Goal: Task Accomplishment & Management: Use online tool/utility

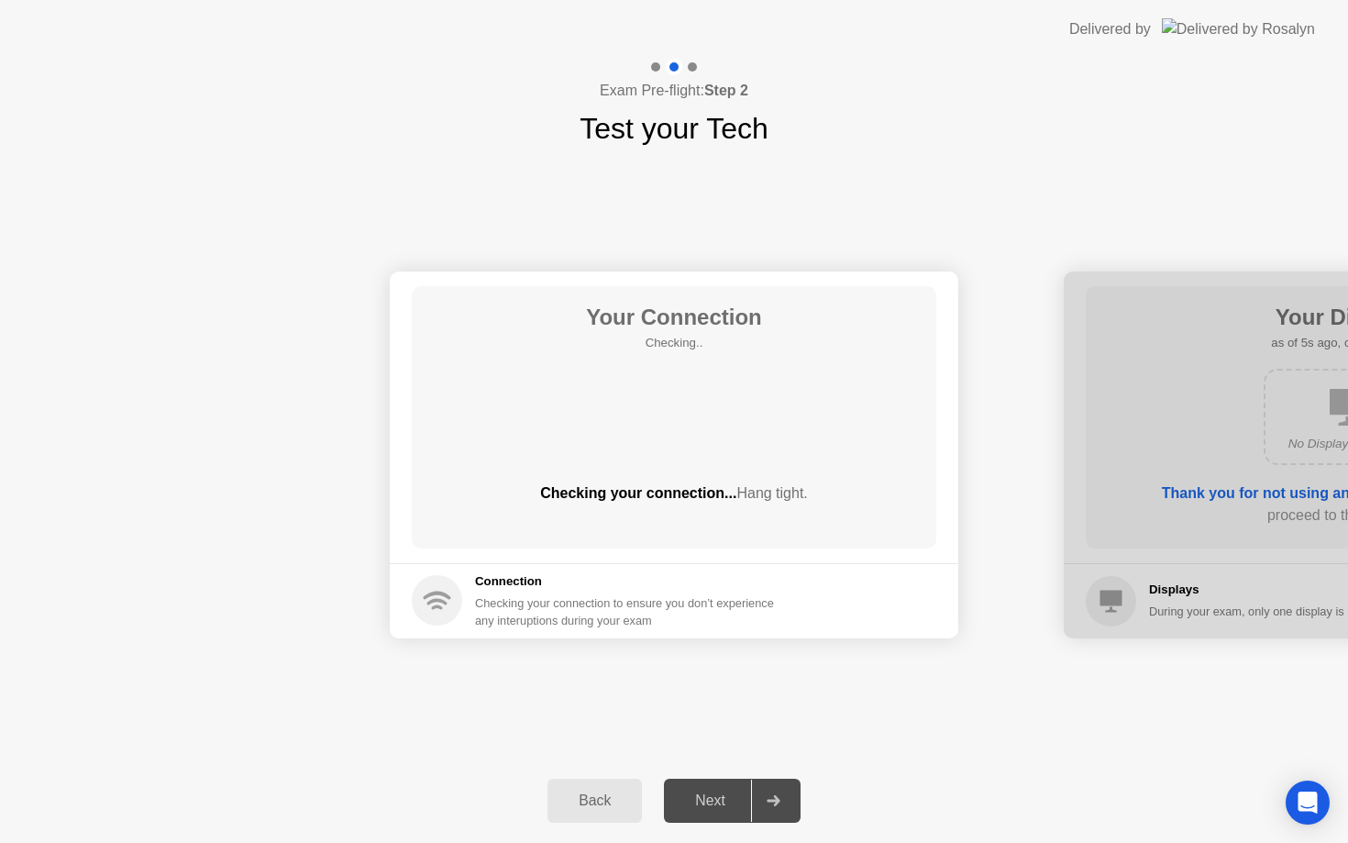
click at [742, 794] on div "Next" at bounding box center [710, 800] width 82 height 17
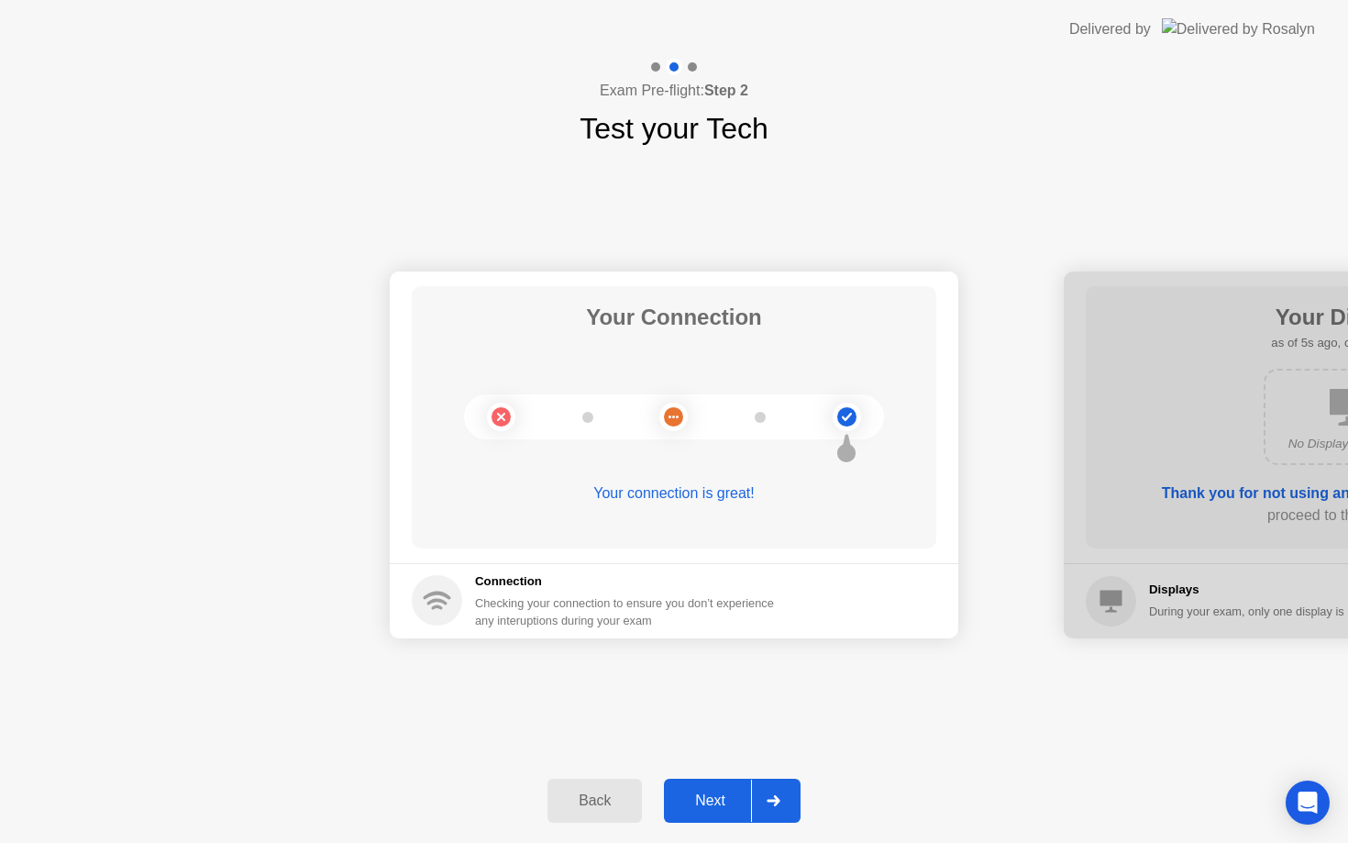
click at [742, 794] on div "Next" at bounding box center [710, 800] width 82 height 17
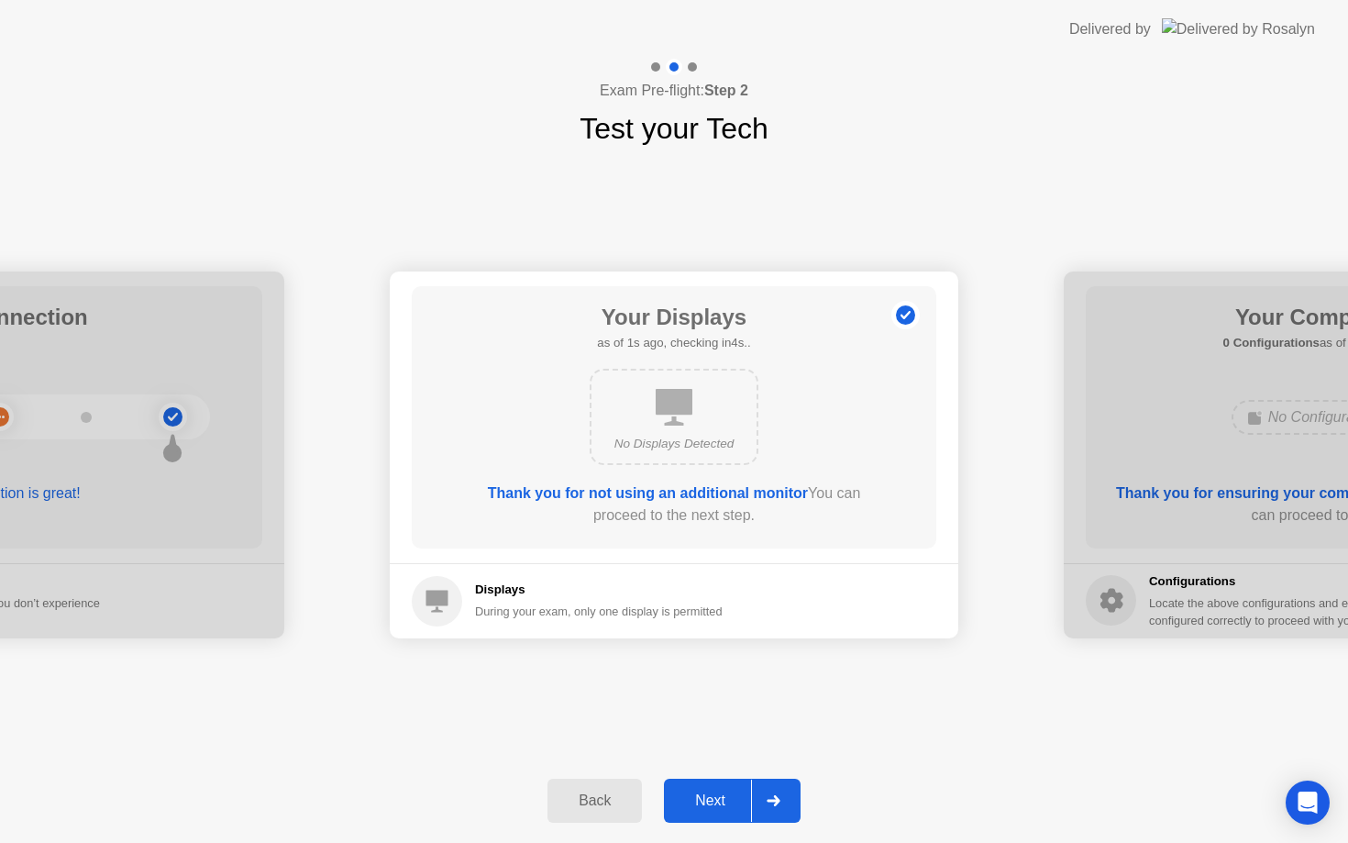
click at [742, 794] on div "Next" at bounding box center [710, 800] width 82 height 17
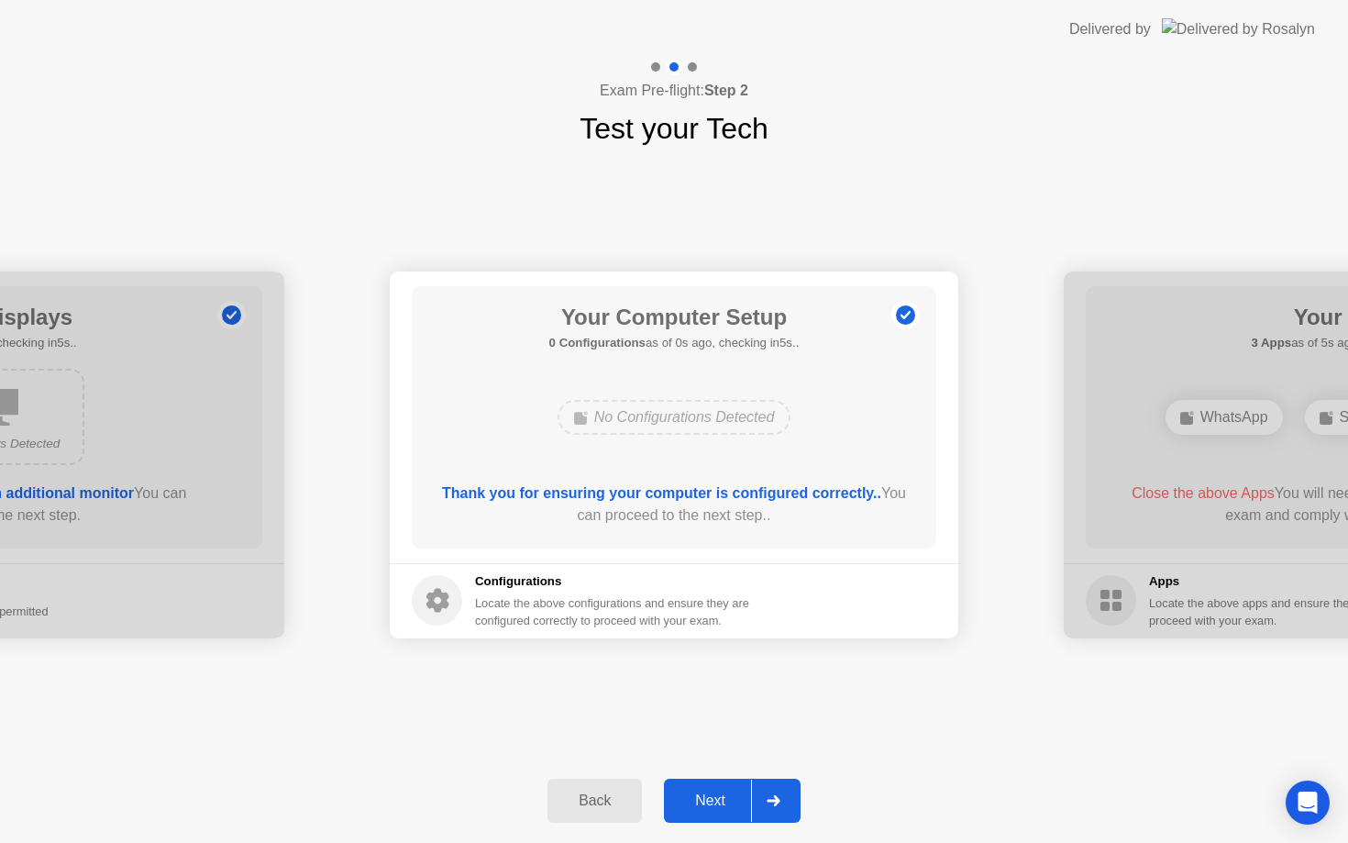
click at [742, 794] on div "Next" at bounding box center [710, 800] width 82 height 17
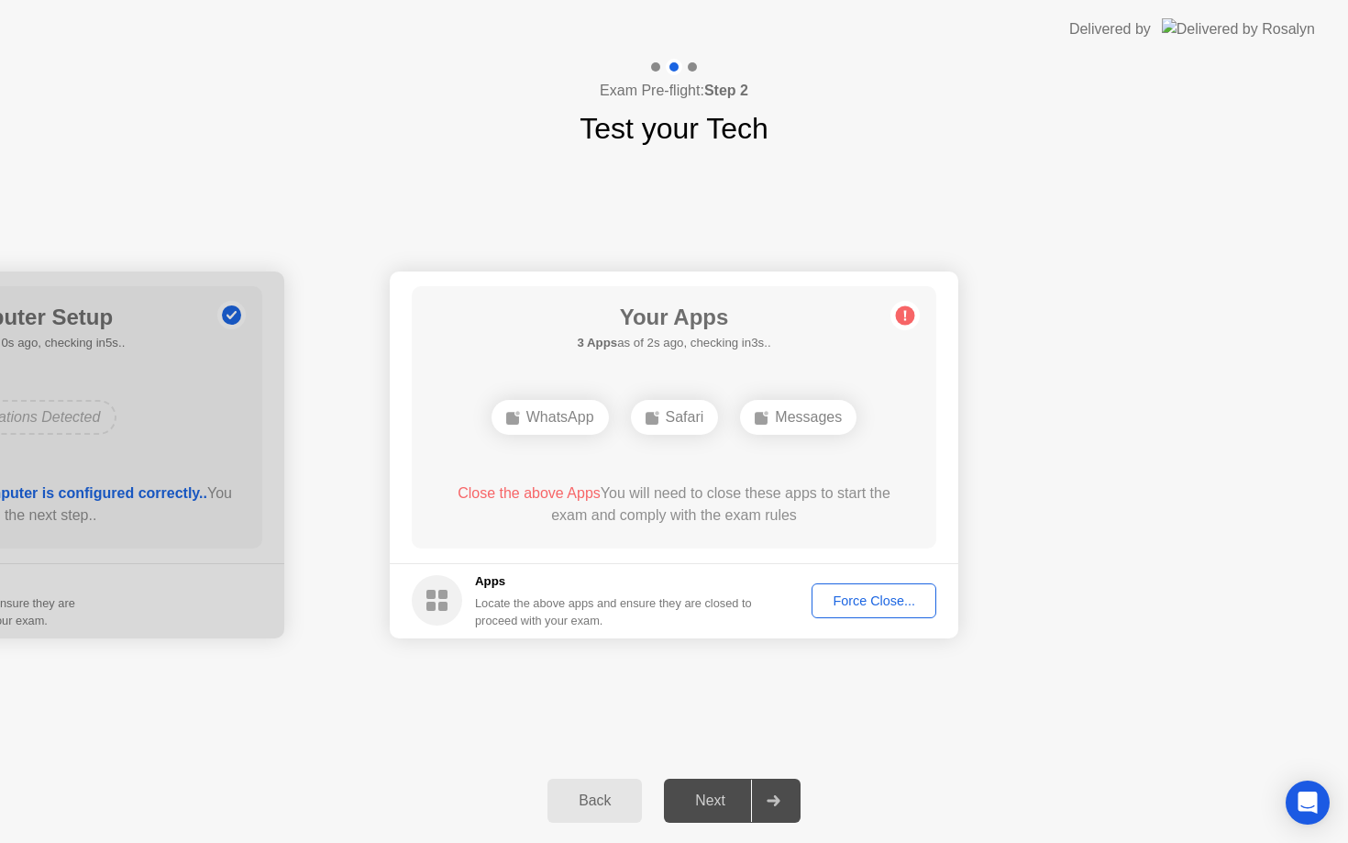
click at [868, 602] on div "Force Close..." at bounding box center [874, 600] width 112 height 15
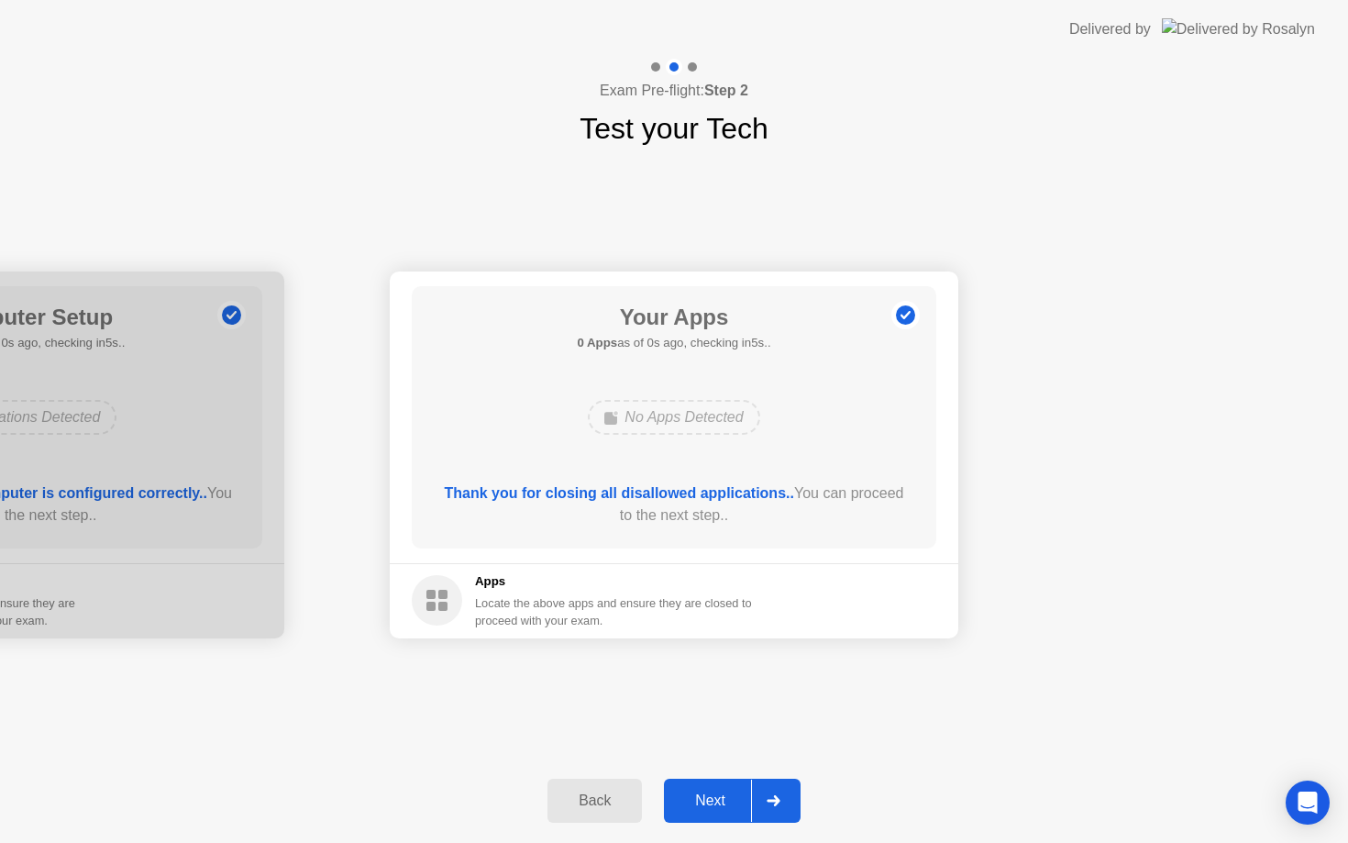
click at [713, 809] on div "Next" at bounding box center [710, 800] width 82 height 17
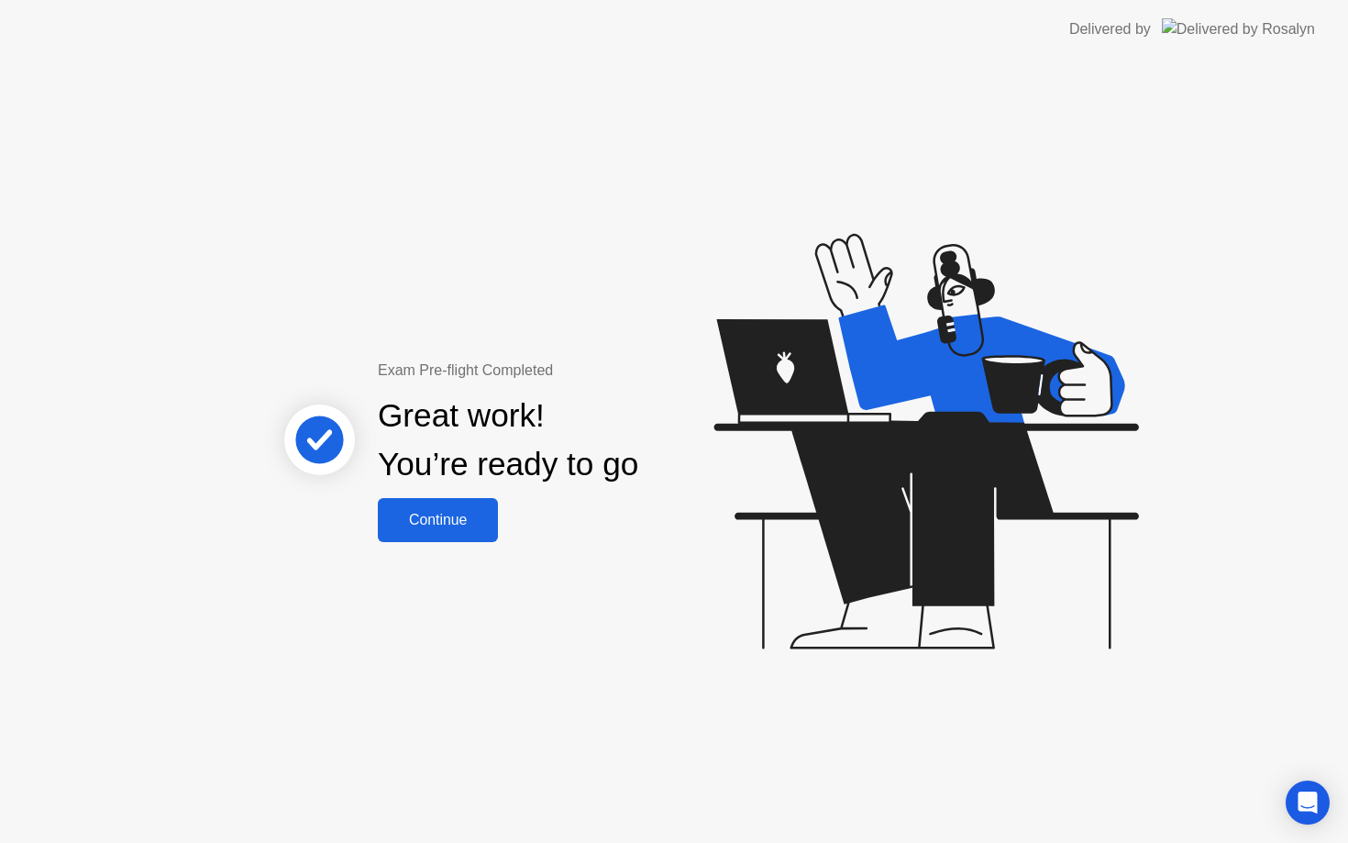
drag, startPoint x: 713, startPoint y: 811, endPoint x: 678, endPoint y: 780, distance: 46.8
click at [678, 780] on div "Exam Pre-flight Completed Great work! You’re ready to go Continue" at bounding box center [674, 451] width 1348 height 784
click at [503, 526] on div "Exam Pre-flight Completed Great work! You’re ready to go Continue" at bounding box center [508, 450] width 495 height 182
click at [498, 526] on button "Continue" at bounding box center [438, 520] width 120 height 44
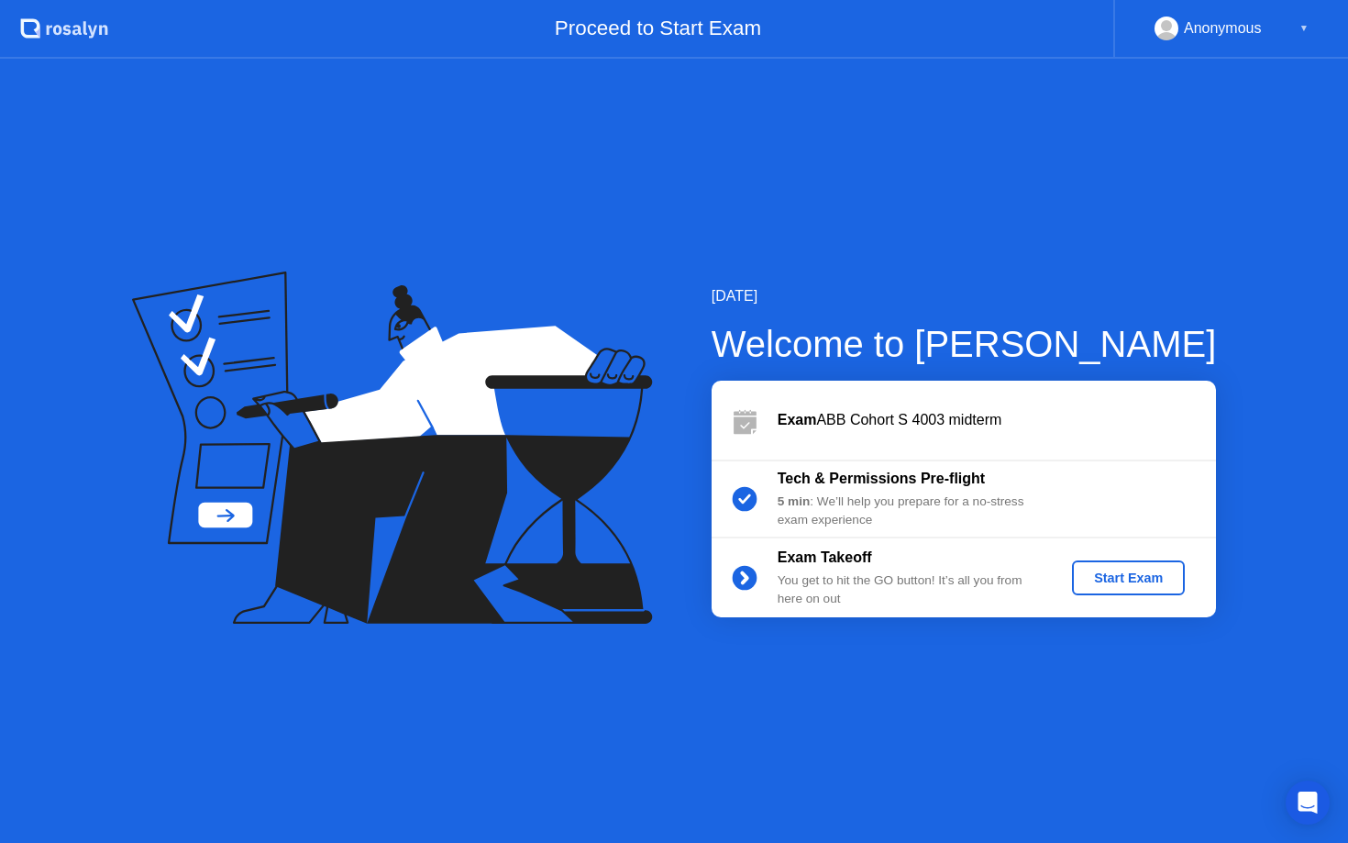
click at [1151, 573] on div "Start Exam" at bounding box center [1128, 577] width 98 height 15
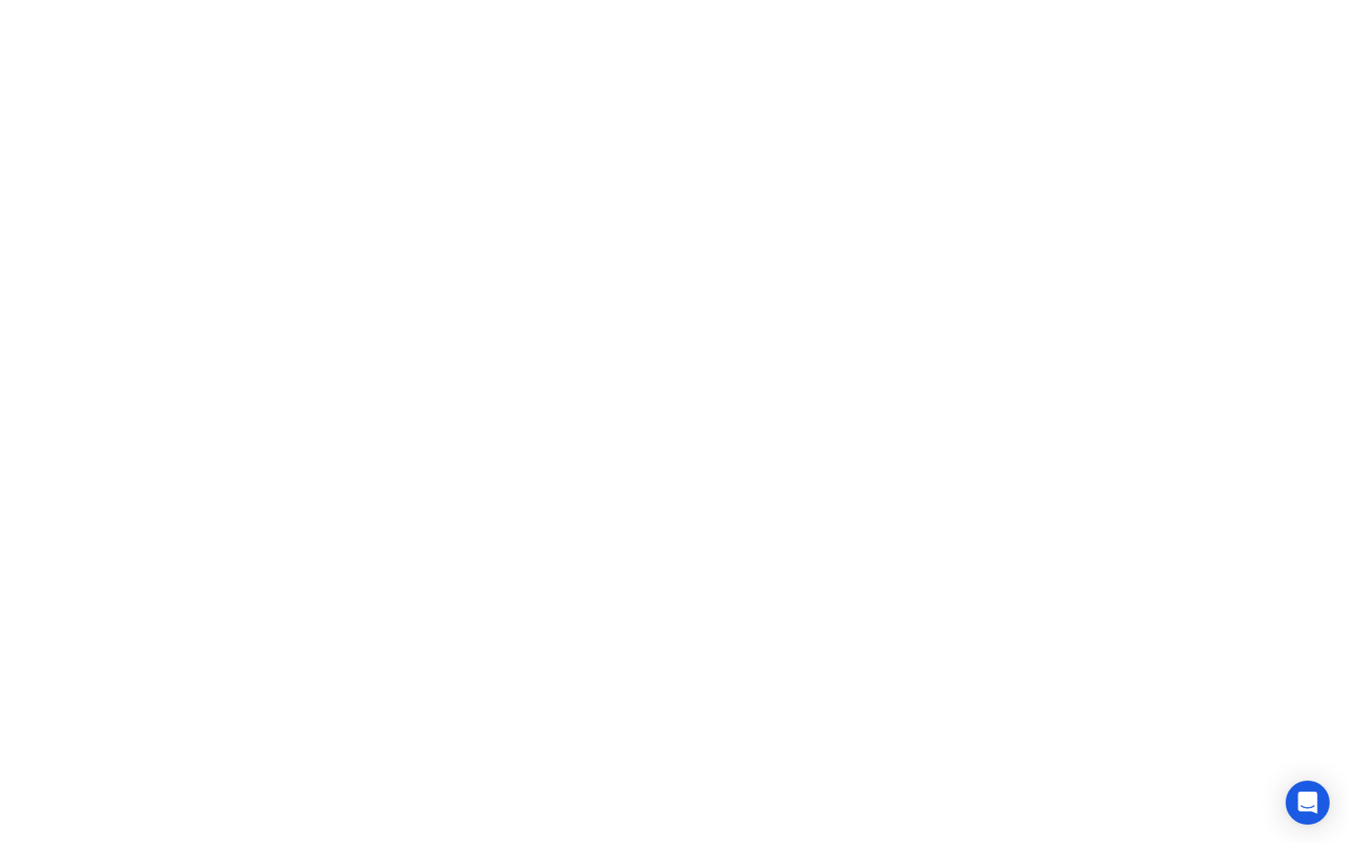
click iframe
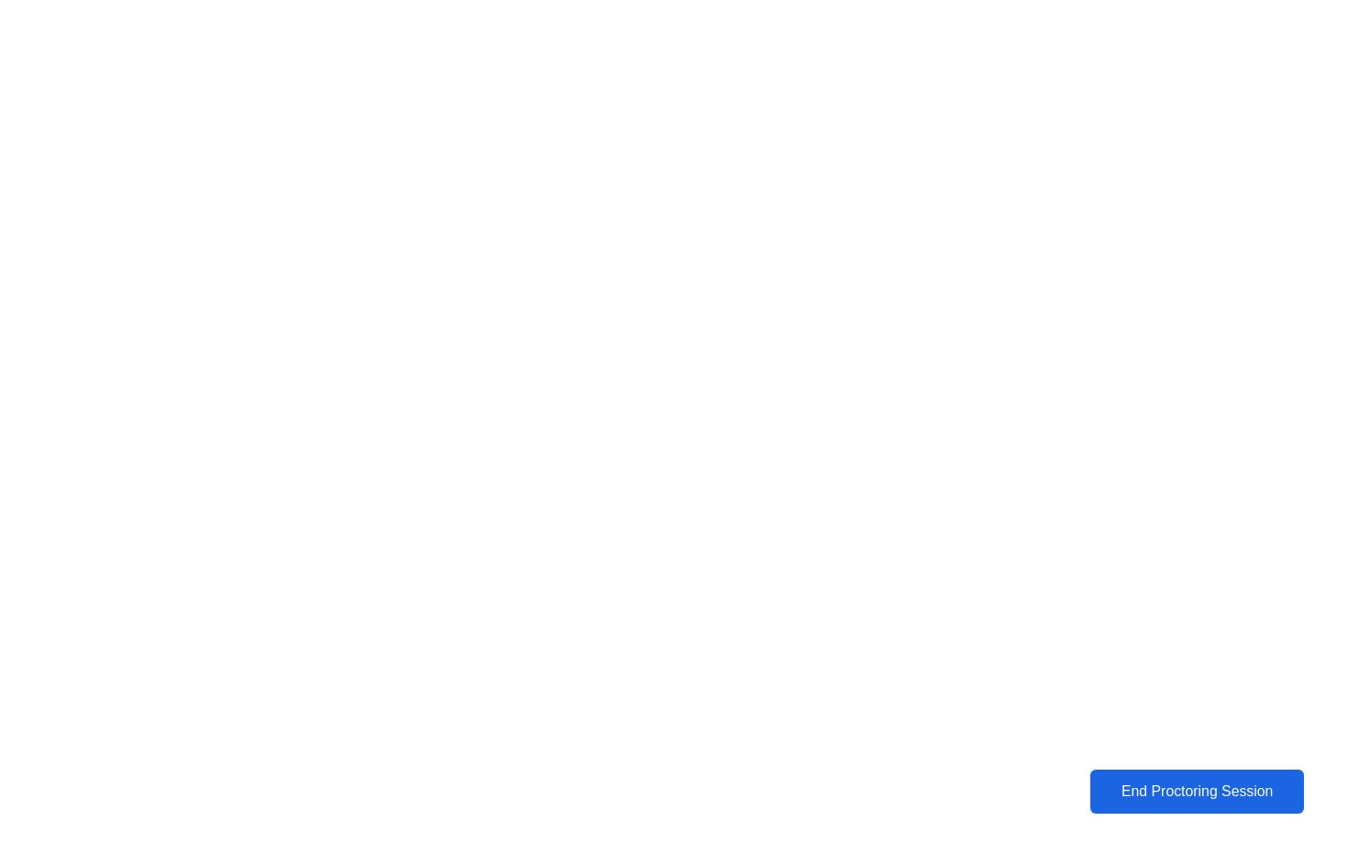
click at [1263, 792] on div "End Proctoring Session" at bounding box center [1197, 791] width 203 height 17
